Goal: Ask a question: Seek information or help from site administrators or community

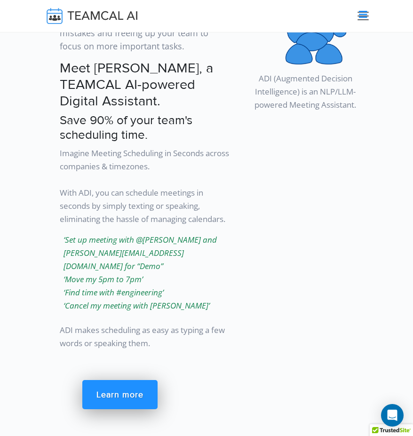
scroll to position [1415, 0]
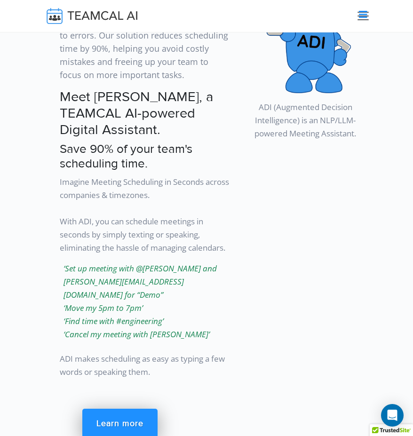
click at [322, 76] on img at bounding box center [305, 42] width 91 height 101
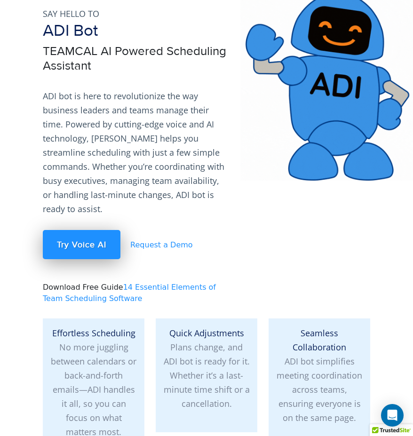
scroll to position [105, 0]
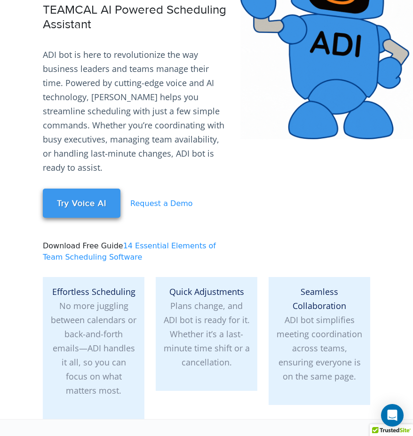
click at [88, 212] on link "Try Voice AI" at bounding box center [82, 203] width 78 height 29
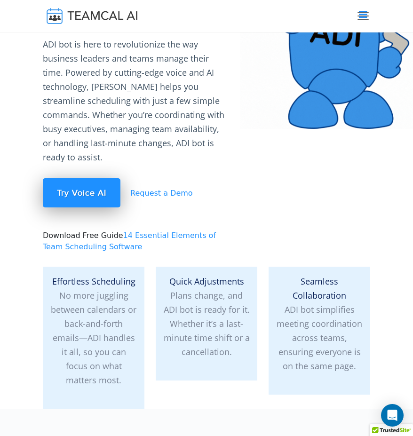
scroll to position [0, 0]
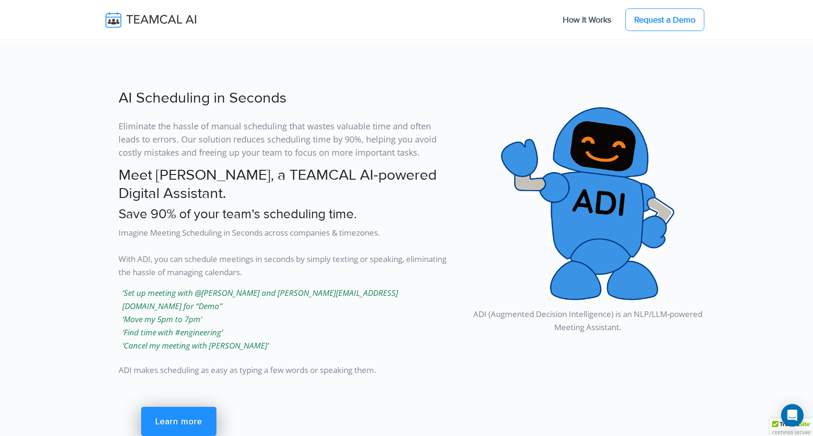
scroll to position [1137, 0]
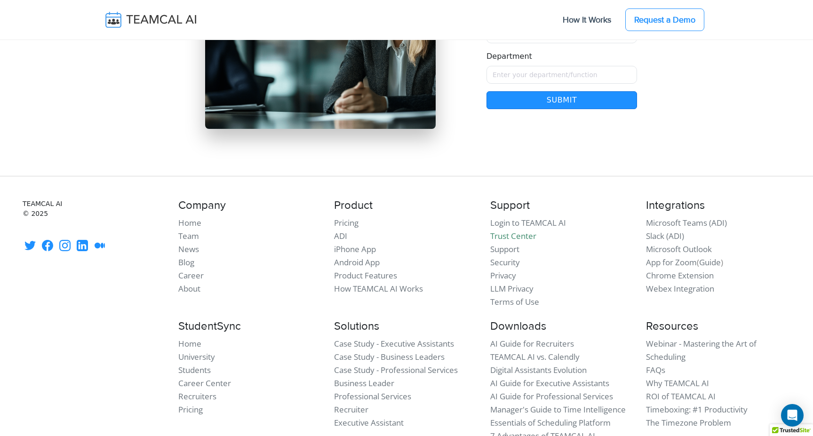
scroll to position [8137, 0]
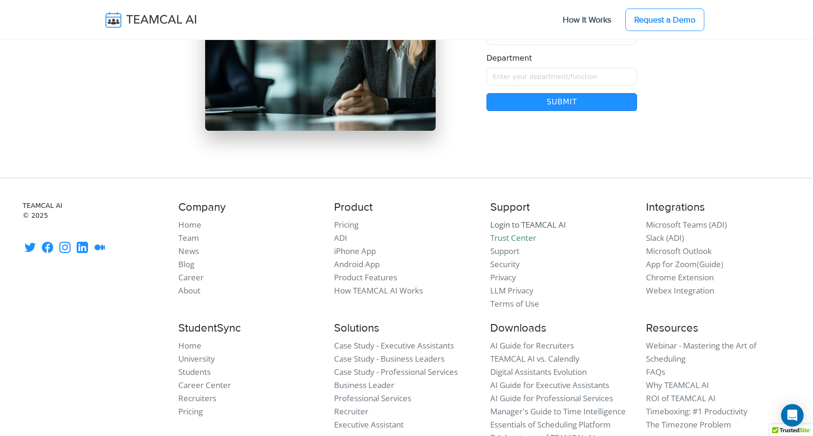
click at [538, 219] on link "Login to TEAMCAL AI" at bounding box center [528, 224] width 76 height 11
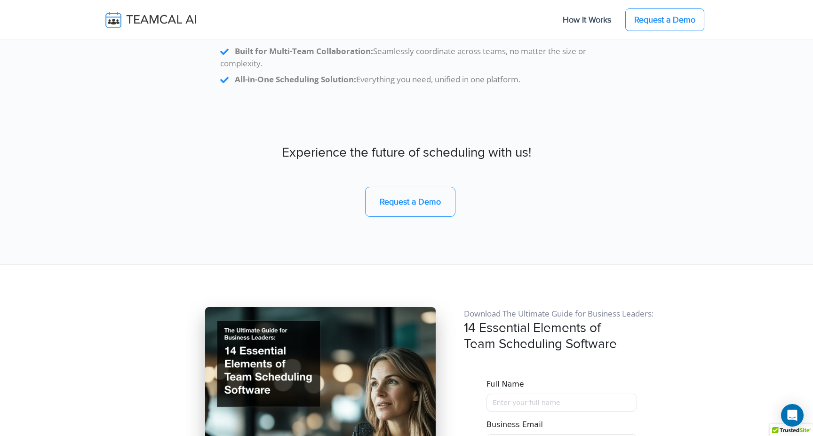
scroll to position [7725, 0]
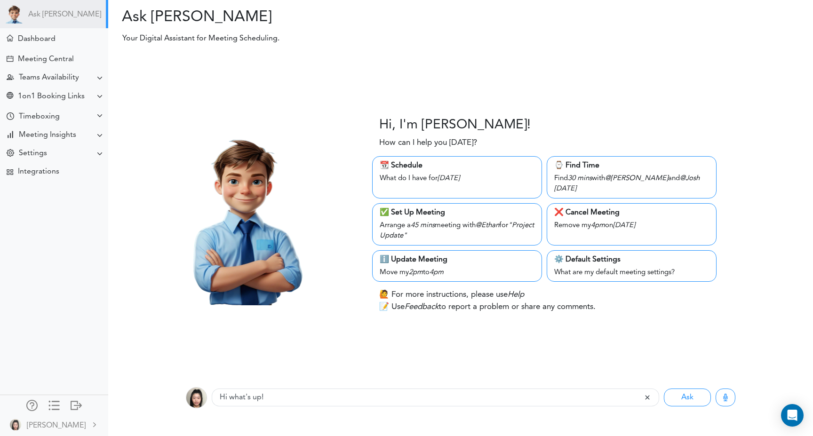
click at [60, 16] on div "Ask [PERSON_NAME]" at bounding box center [54, 14] width 108 height 28
click at [600, 265] on div "What are my default meeting settings?" at bounding box center [632, 271] width 155 height 13
type input "What are my default meeting settings"
click at [583, 265] on div "What are my default meeting settings?" at bounding box center [632, 271] width 155 height 13
click at [36, 36] on div "Dashboard" at bounding box center [37, 39] width 38 height 9
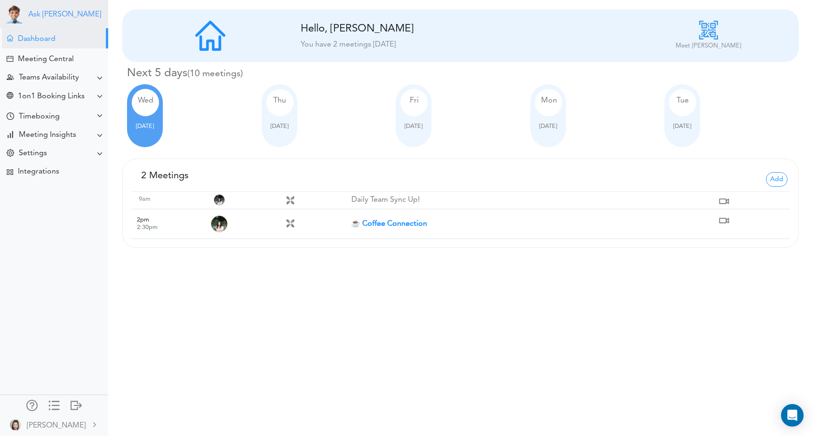
click at [36, 16] on link "Ask [PERSON_NAME]" at bounding box center [64, 14] width 73 height 9
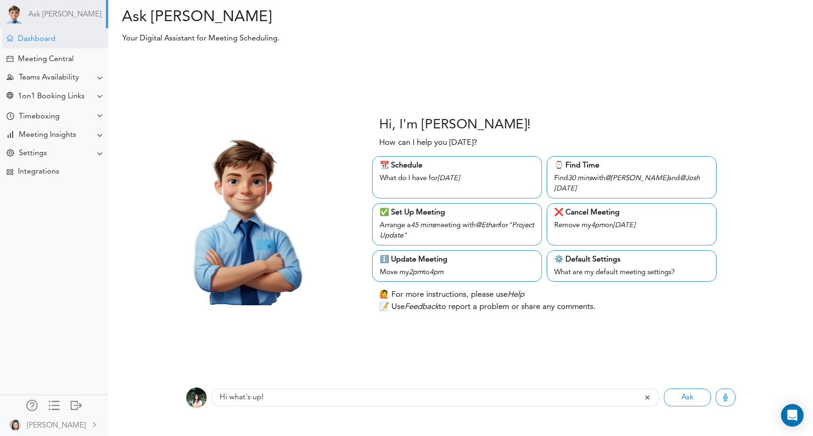
click at [56, 43] on div "Dashboard" at bounding box center [55, 38] width 106 height 20
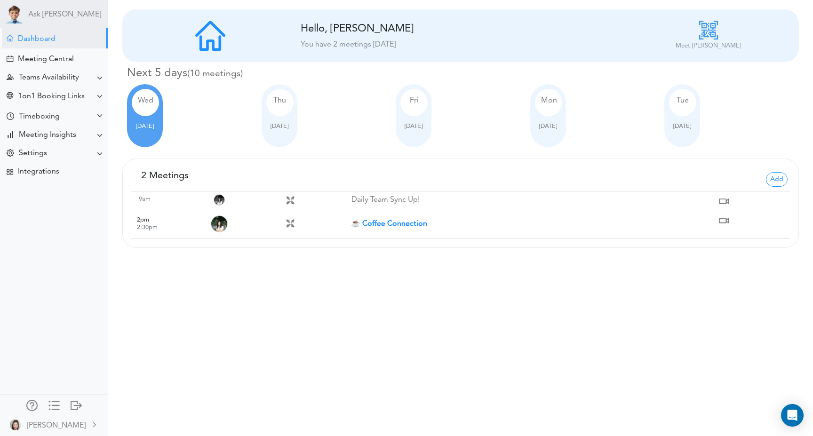
click at [56, 21] on div "Ask [PERSON_NAME]" at bounding box center [54, 14] width 108 height 28
click at [52, 8] on div "Ask [PERSON_NAME]" at bounding box center [54, 14] width 108 height 28
click at [13, 15] on img at bounding box center [14, 14] width 19 height 19
click at [47, 17] on link "Ask [PERSON_NAME]" at bounding box center [64, 14] width 73 height 9
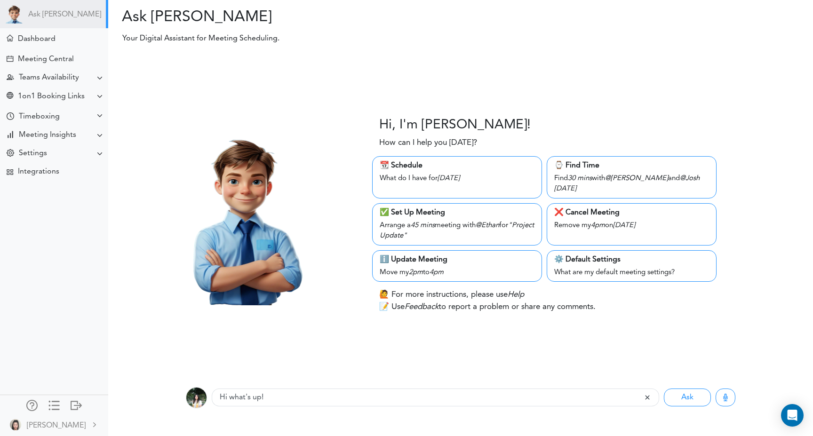
click at [400, 256] on div "ℹ️ Update Meeting" at bounding box center [457, 259] width 155 height 11
type input "Move my 2pm to 4pm"
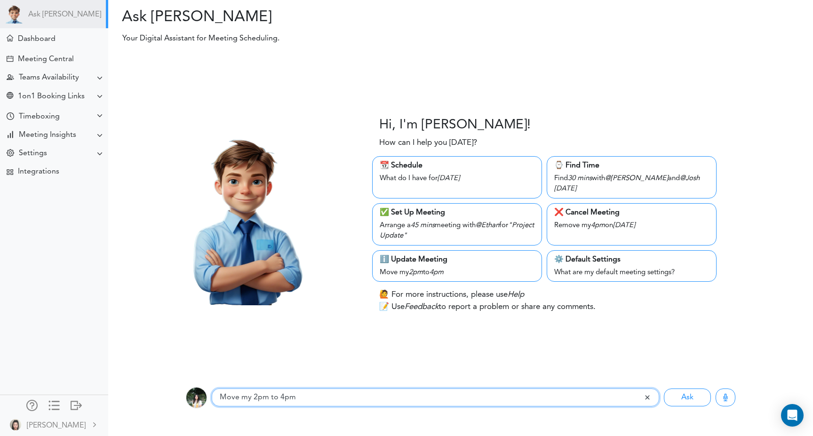
click at [362, 399] on input "Move my 2pm to 4pm" at bounding box center [428, 398] width 432 height 18
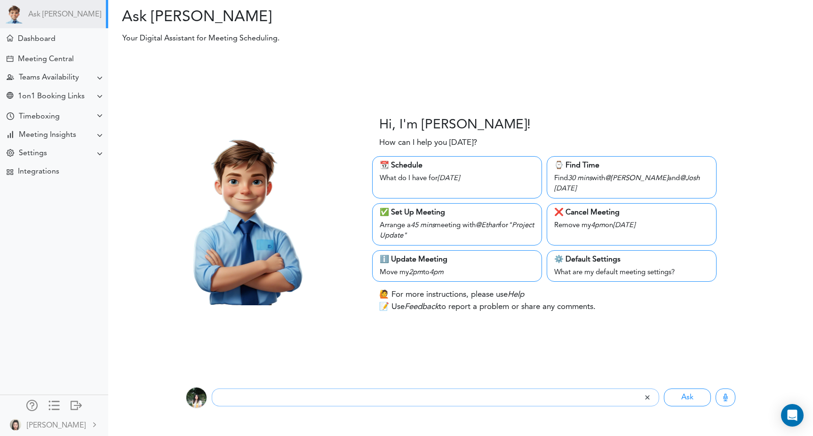
click at [617, 258] on div "⚙️ Default Settings" at bounding box center [632, 259] width 155 height 11
type input "What are my default meeting settings"
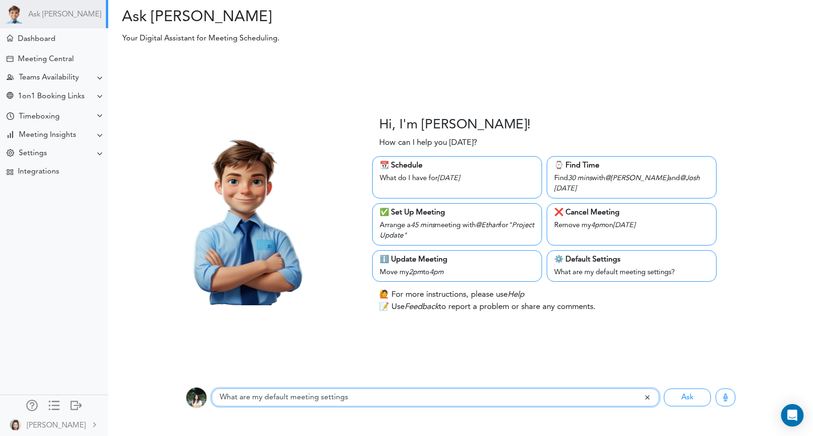
click at [486, 396] on input "What are my default meeting settings" at bounding box center [428, 398] width 432 height 18
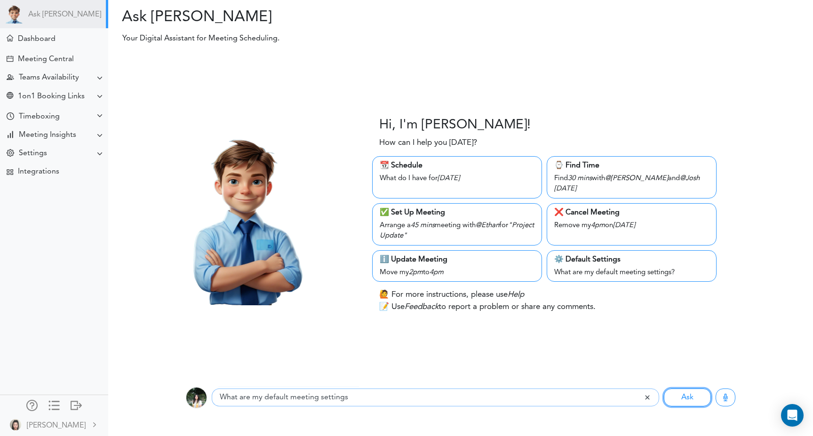
click at [664, 389] on button "Ask" at bounding box center [687, 398] width 47 height 18
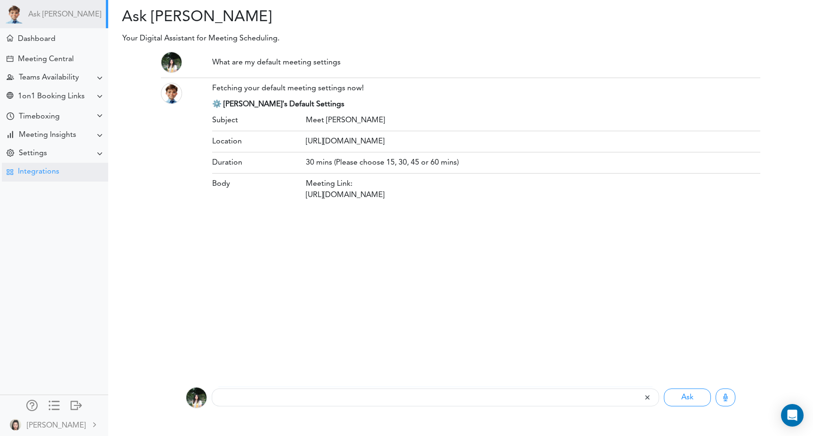
click at [53, 173] on div "Integrations" at bounding box center [38, 172] width 41 height 9
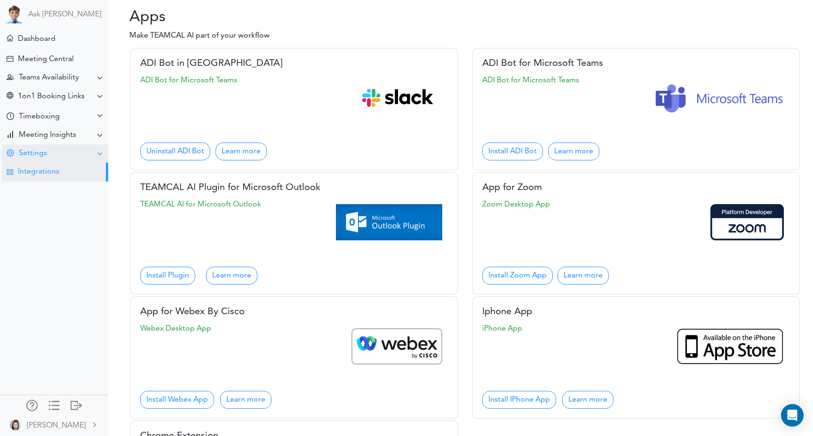
click at [57, 157] on div "Settings" at bounding box center [55, 154] width 106 height 18
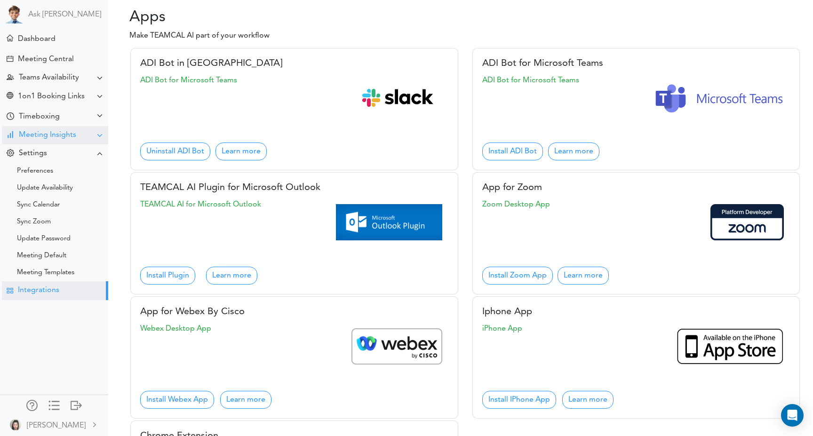
click at [65, 137] on div "Meeting Insights" at bounding box center [47, 135] width 57 height 9
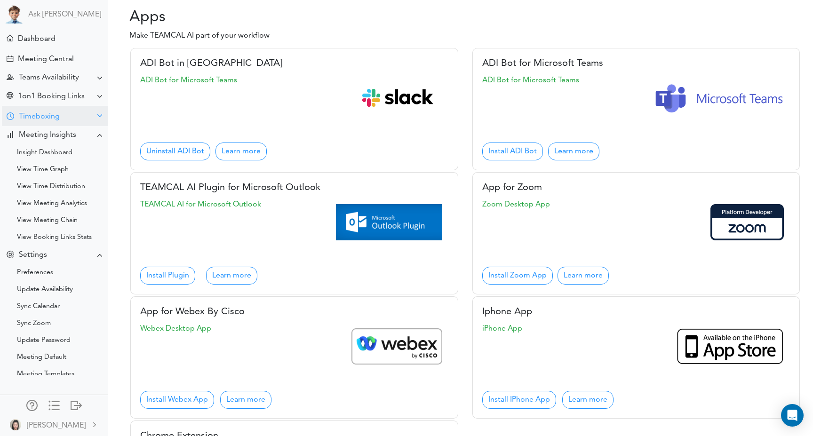
click at [60, 121] on div "Timeboxing" at bounding box center [55, 116] width 106 height 20
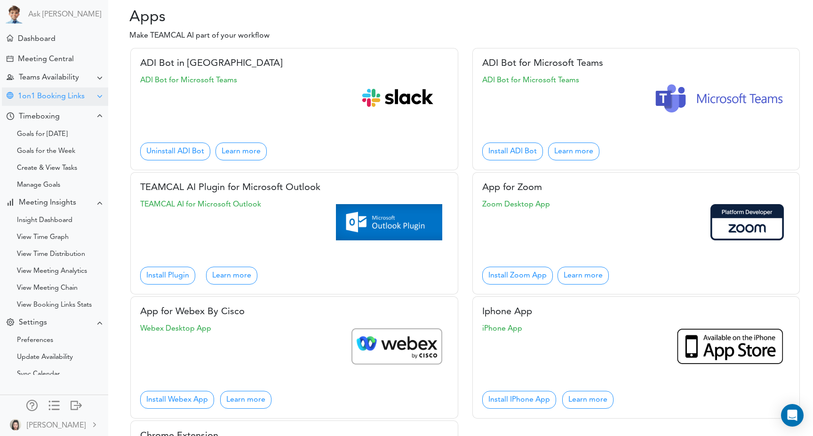
click at [56, 100] on div "1on1 Booking Links" at bounding box center [51, 96] width 67 height 9
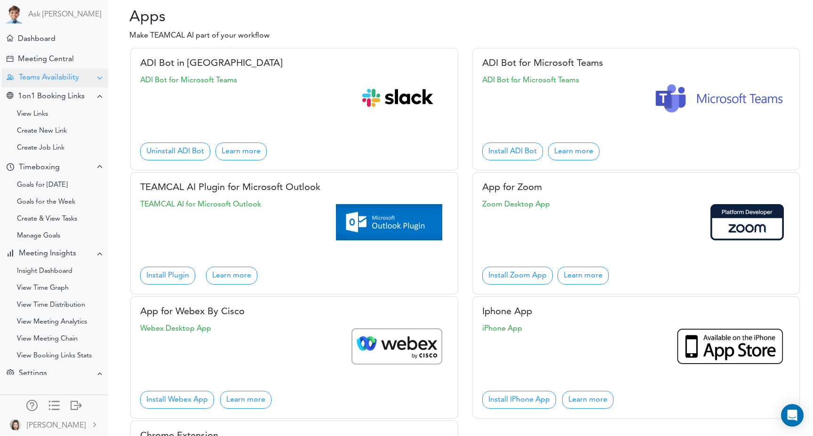
click at [53, 81] on div "Teams Availability" at bounding box center [49, 77] width 60 height 9
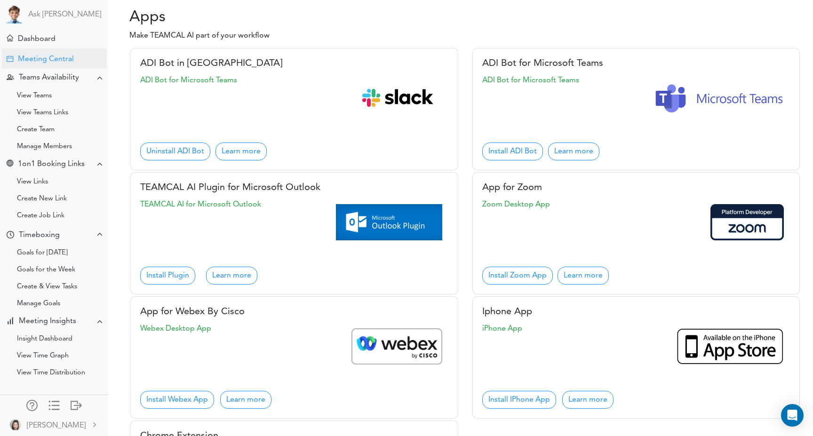
click at [49, 62] on div "Meeting Central" at bounding box center [46, 59] width 56 height 9
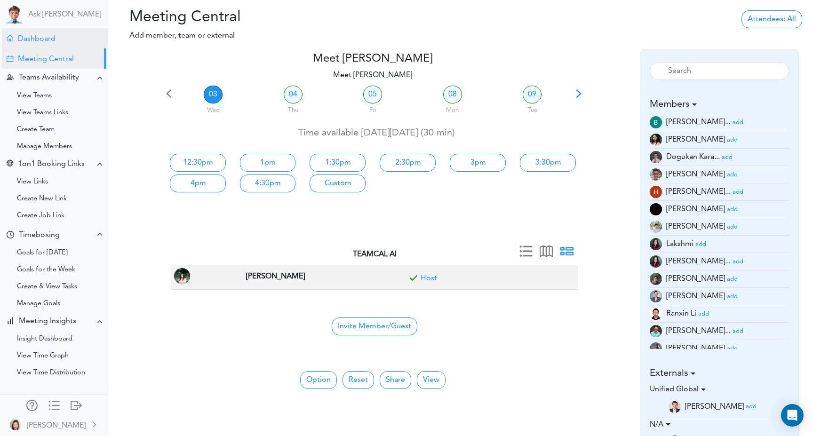
click at [48, 47] on div "Dashboard" at bounding box center [55, 38] width 106 height 20
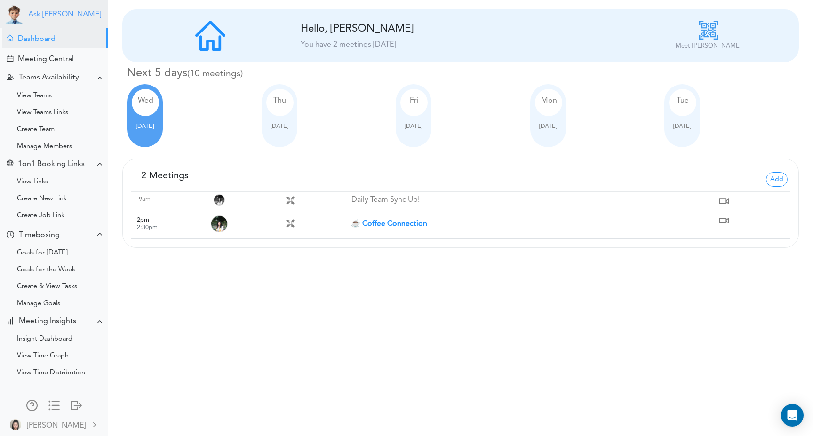
click at [56, 19] on link "Ask [PERSON_NAME]" at bounding box center [64, 14] width 73 height 9
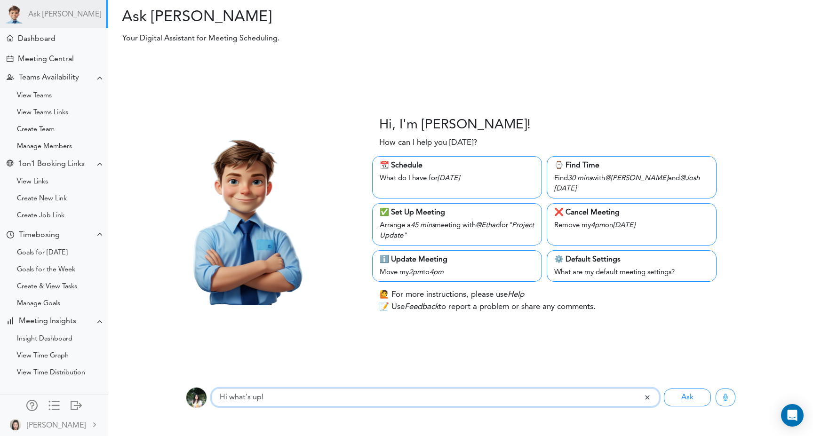
click at [349, 400] on input "Hi what's up!" at bounding box center [428, 398] width 432 height 18
type input "how can i change from theo to other characters"
click at [664, 389] on button "Ask" at bounding box center [687, 398] width 47 height 18
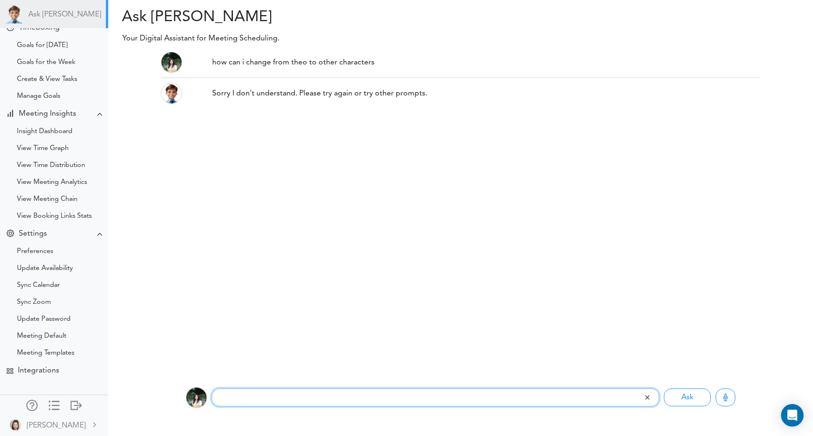
scroll to position [213, 0]
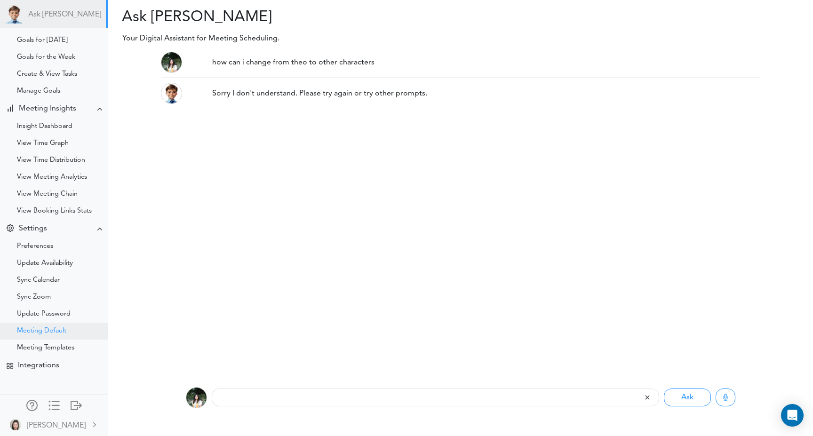
click at [58, 335] on div "Meeting Default" at bounding box center [54, 331] width 108 height 17
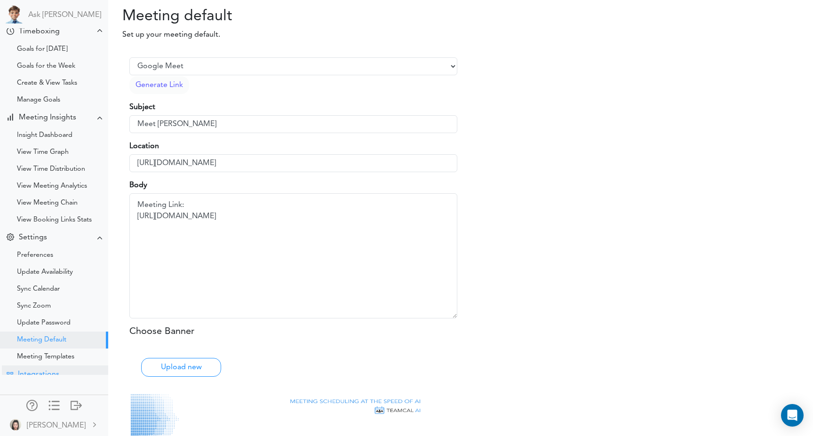
scroll to position [213, 0]
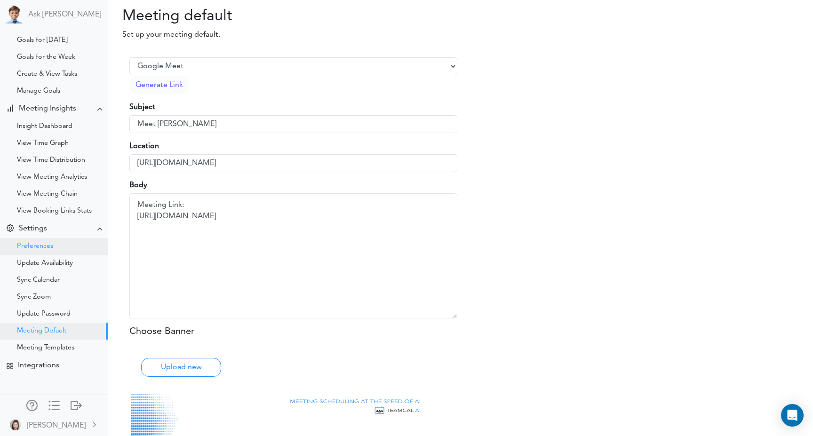
click at [74, 248] on div "Preferences" at bounding box center [54, 246] width 108 height 17
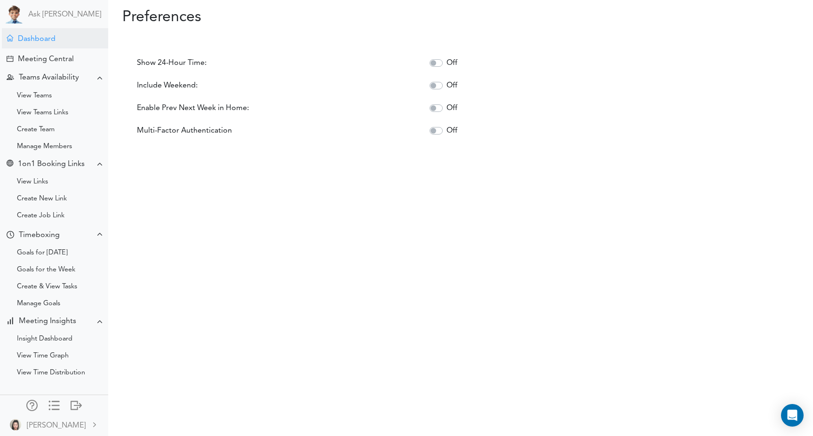
click at [72, 42] on div "Dashboard" at bounding box center [55, 38] width 106 height 20
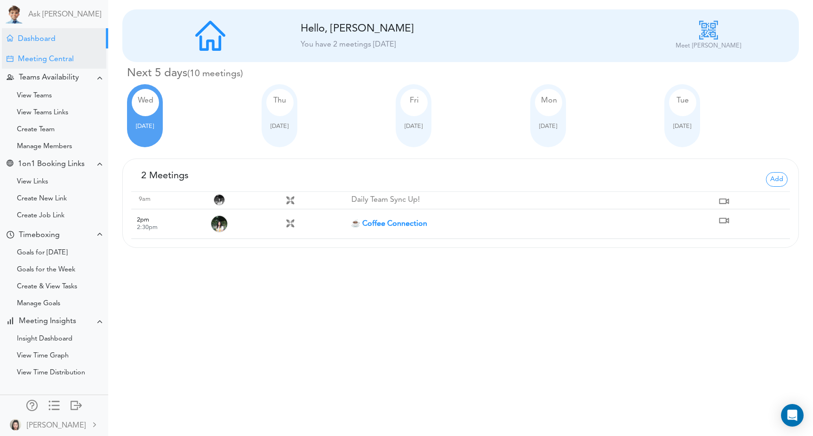
click at [67, 56] on div "Meeting Central" at bounding box center [46, 59] width 56 height 9
click at [55, 17] on link "Ask [PERSON_NAME]" at bounding box center [64, 14] width 73 height 9
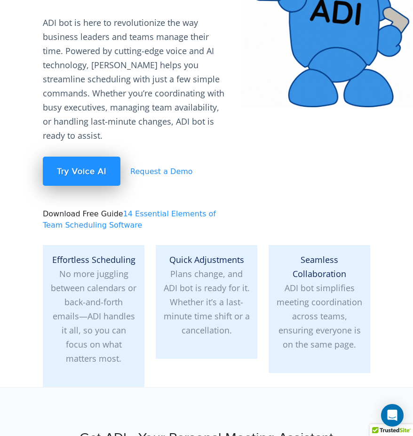
scroll to position [123, 0]
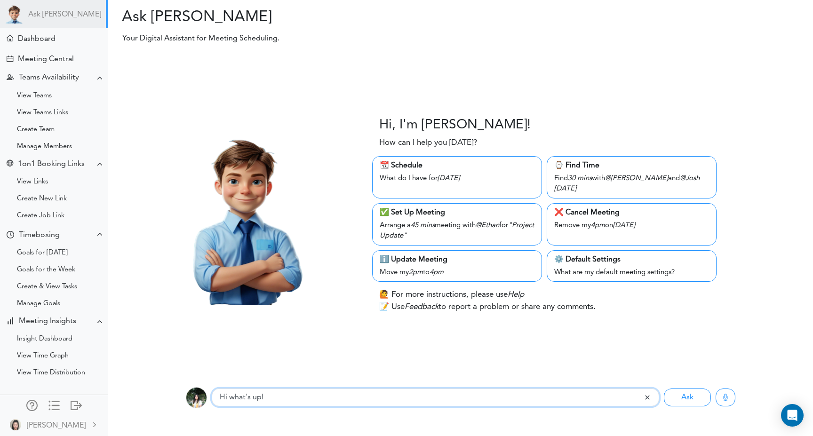
click at [356, 403] on input "Hi what's up!" at bounding box center [428, 398] width 432 height 18
type input "help"
click at [664, 389] on button "Ask" at bounding box center [687, 398] width 47 height 18
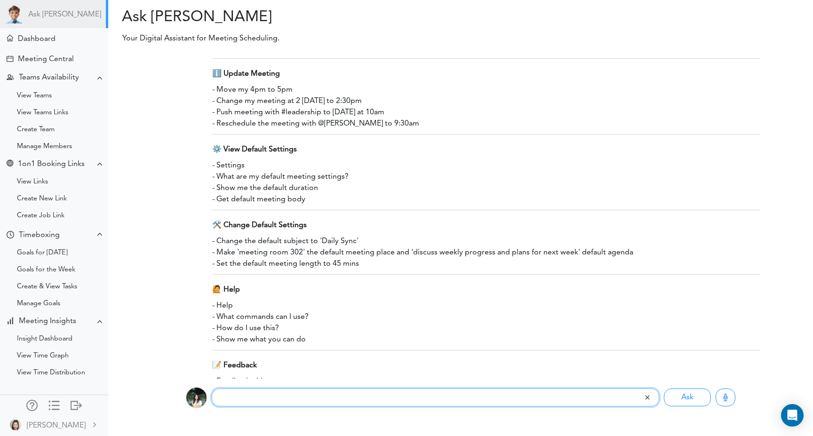
scroll to position [451, 0]
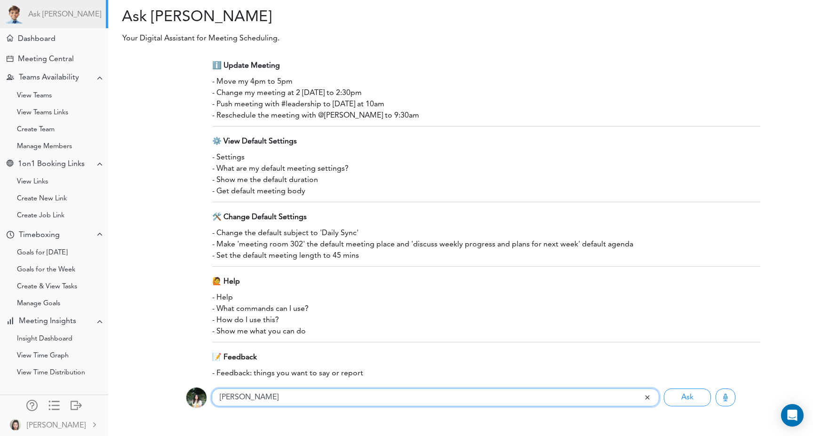
type input "[PERSON_NAME]"
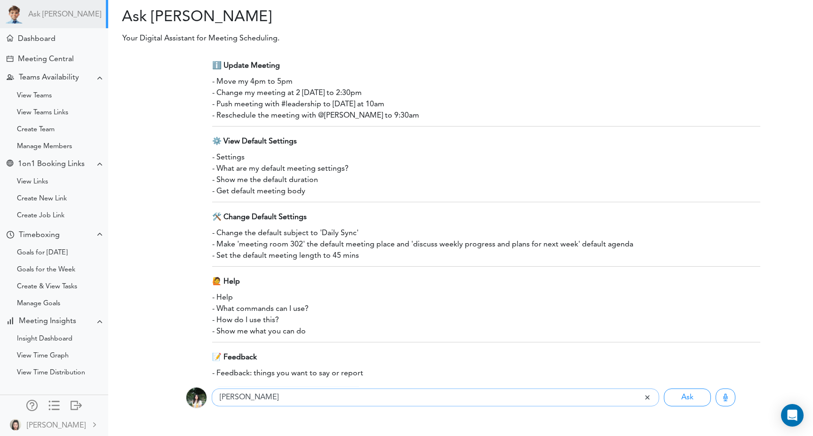
click at [664, 389] on button "Ask" at bounding box center [687, 398] width 47 height 18
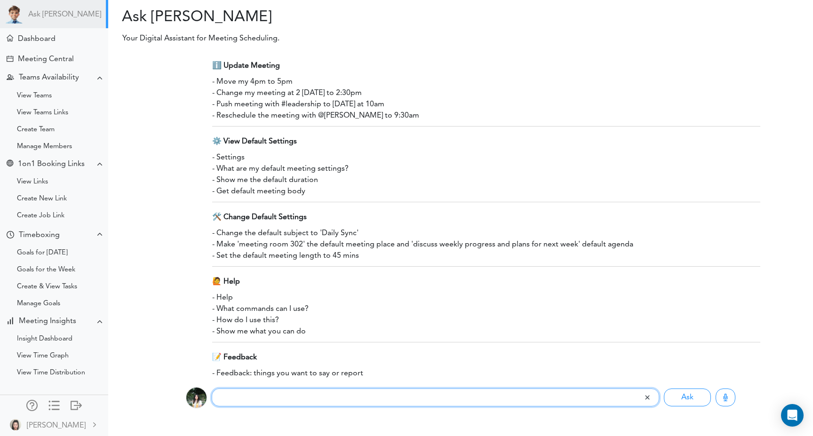
scroll to position [560, 0]
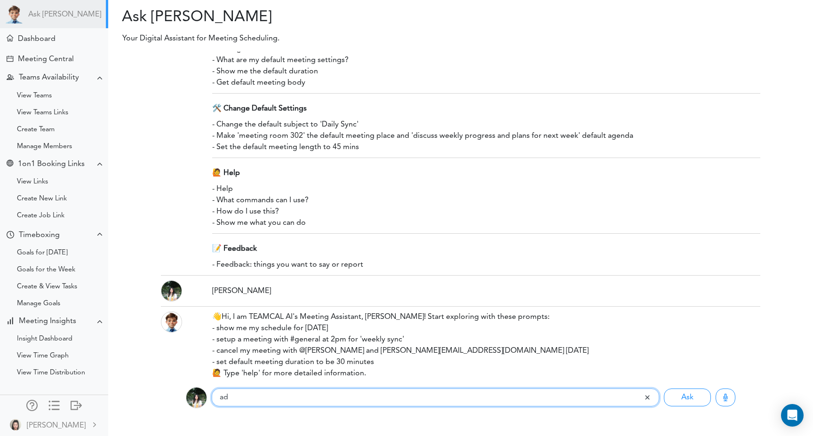
type input "a"
type input "adi"
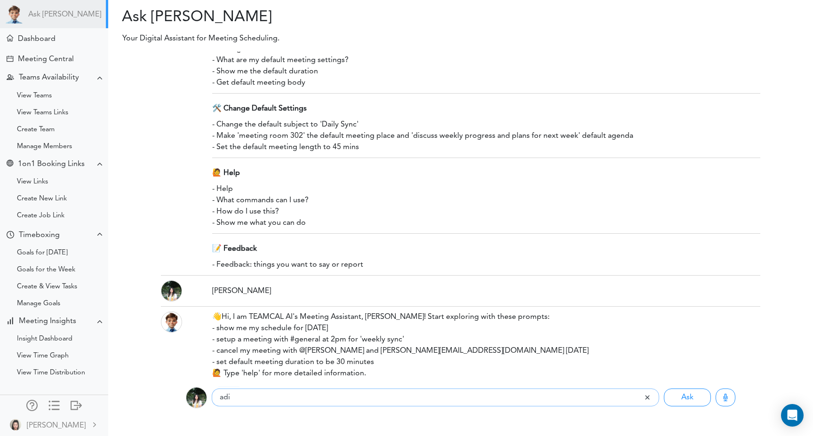
click at [664, 389] on button "Ask" at bounding box center [687, 398] width 47 height 18
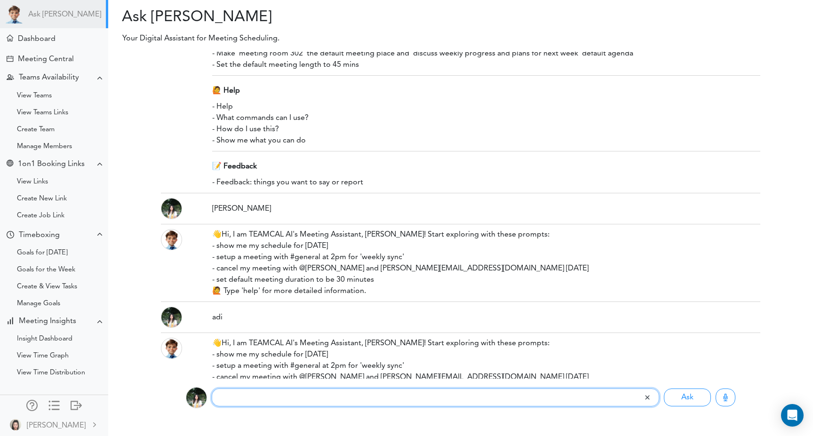
scroll to position [668, 0]
